Goal: Check status

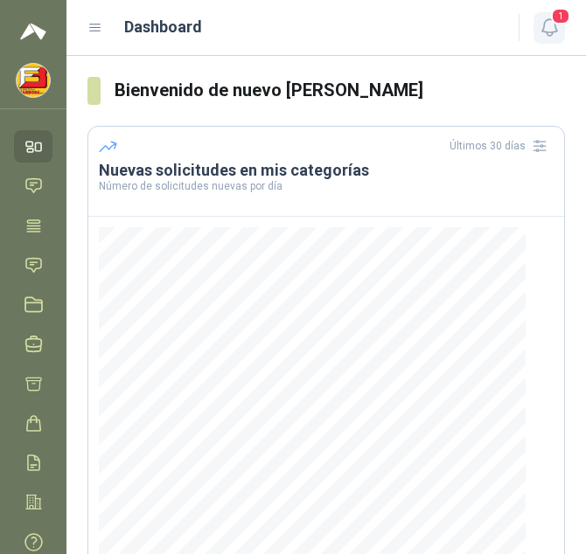
click at [538, 27] on icon "button" at bounding box center [549, 28] width 22 height 22
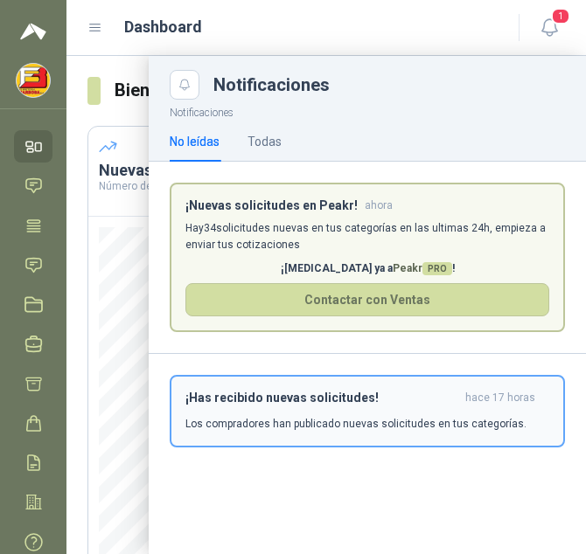
click at [260, 412] on div "¡Has recibido nuevas solicitudes! hace 17 horas Los compradores han publicado n…" at bounding box center [367, 411] width 364 height 41
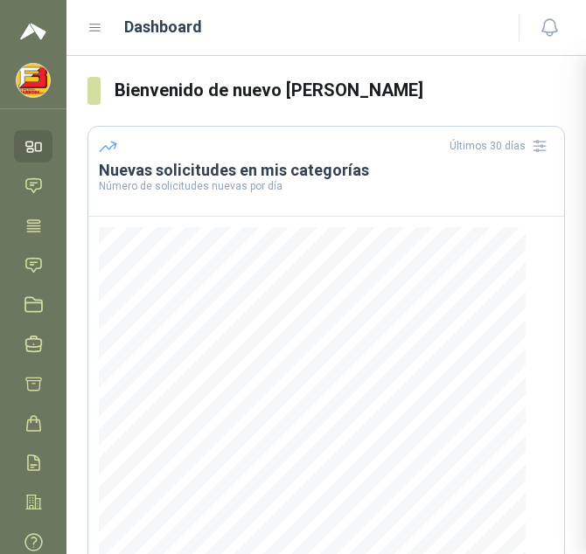
click at [260, 412] on div "Notificaciones Notificaciones No leídas Todas ¡Nuevas solicitudes en Peakr! aho…" at bounding box center [325, 305] width 519 height 498
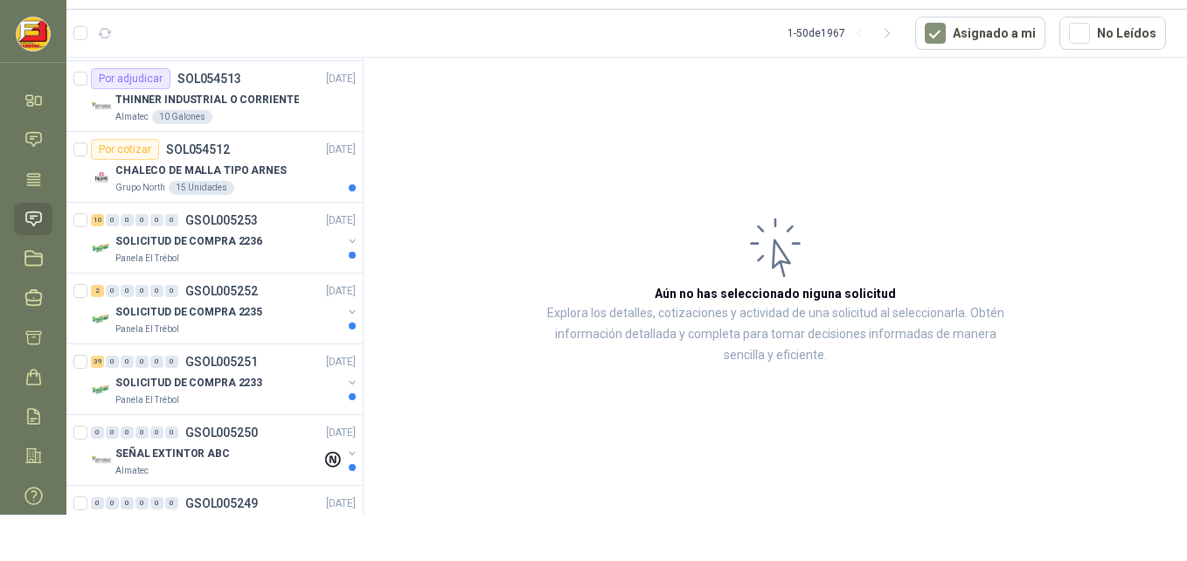
scroll to position [681, 0]
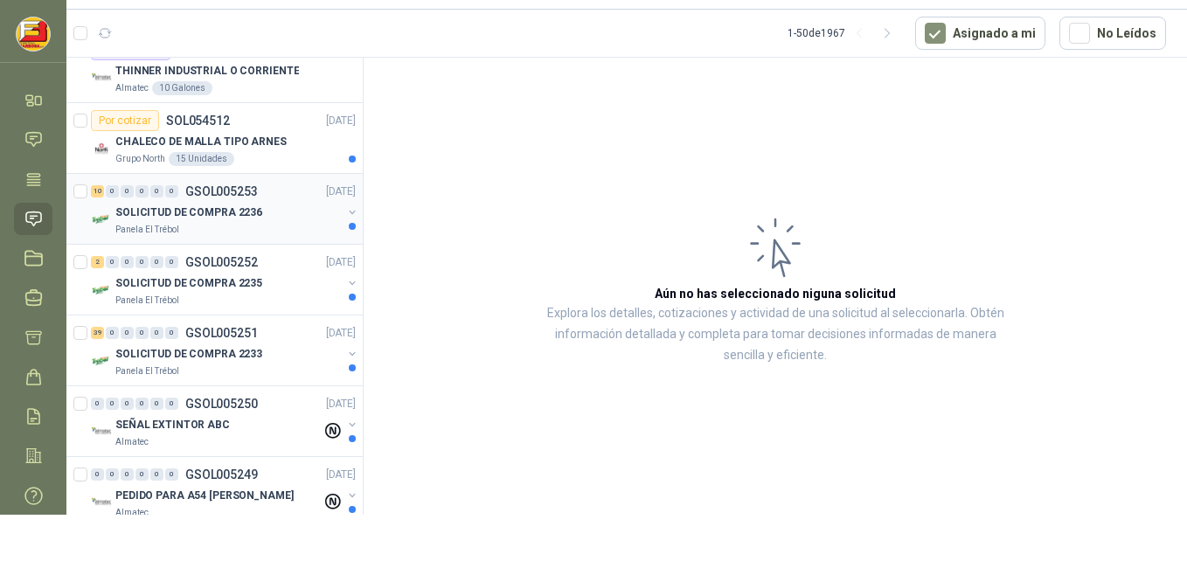
click at [164, 207] on p "SOLICITUD DE COMPRA 2236" at bounding box center [188, 213] width 147 height 17
